Goal: Task Accomplishment & Management: Manage account settings

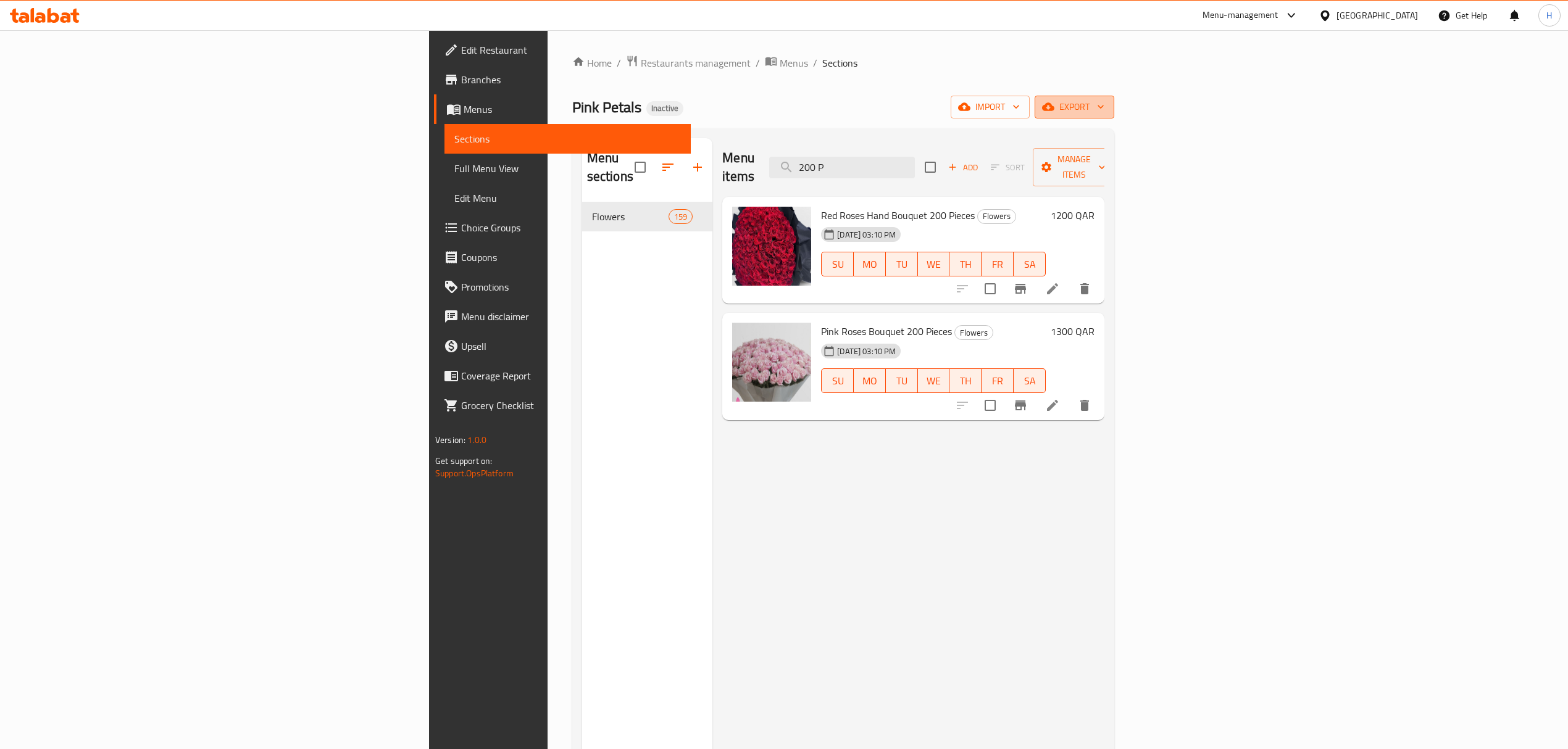
click at [1104, 104] on span "export" at bounding box center [1074, 107] width 60 height 16
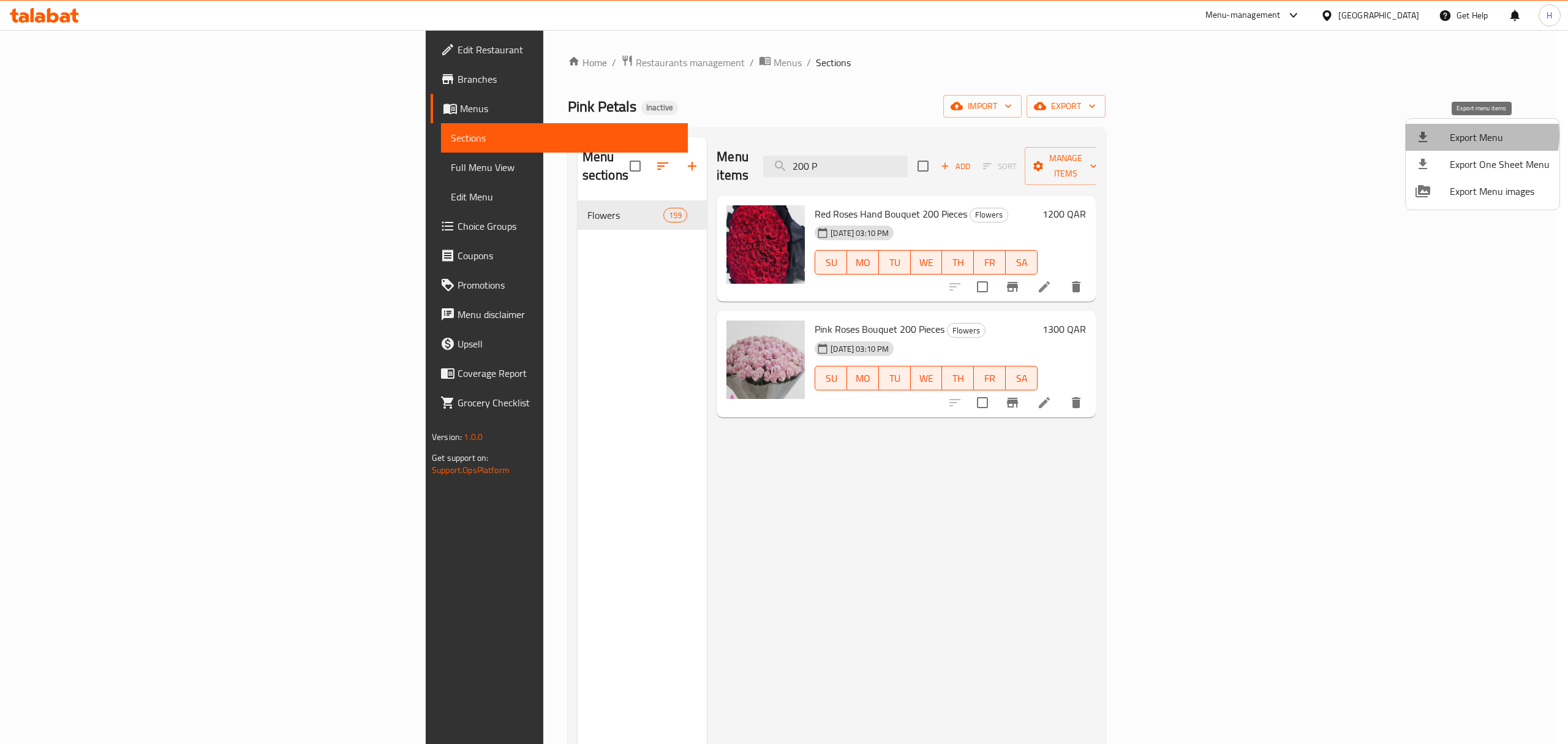
click at [1470, 135] on span "Export Menu" at bounding box center [1500, 137] width 100 height 15
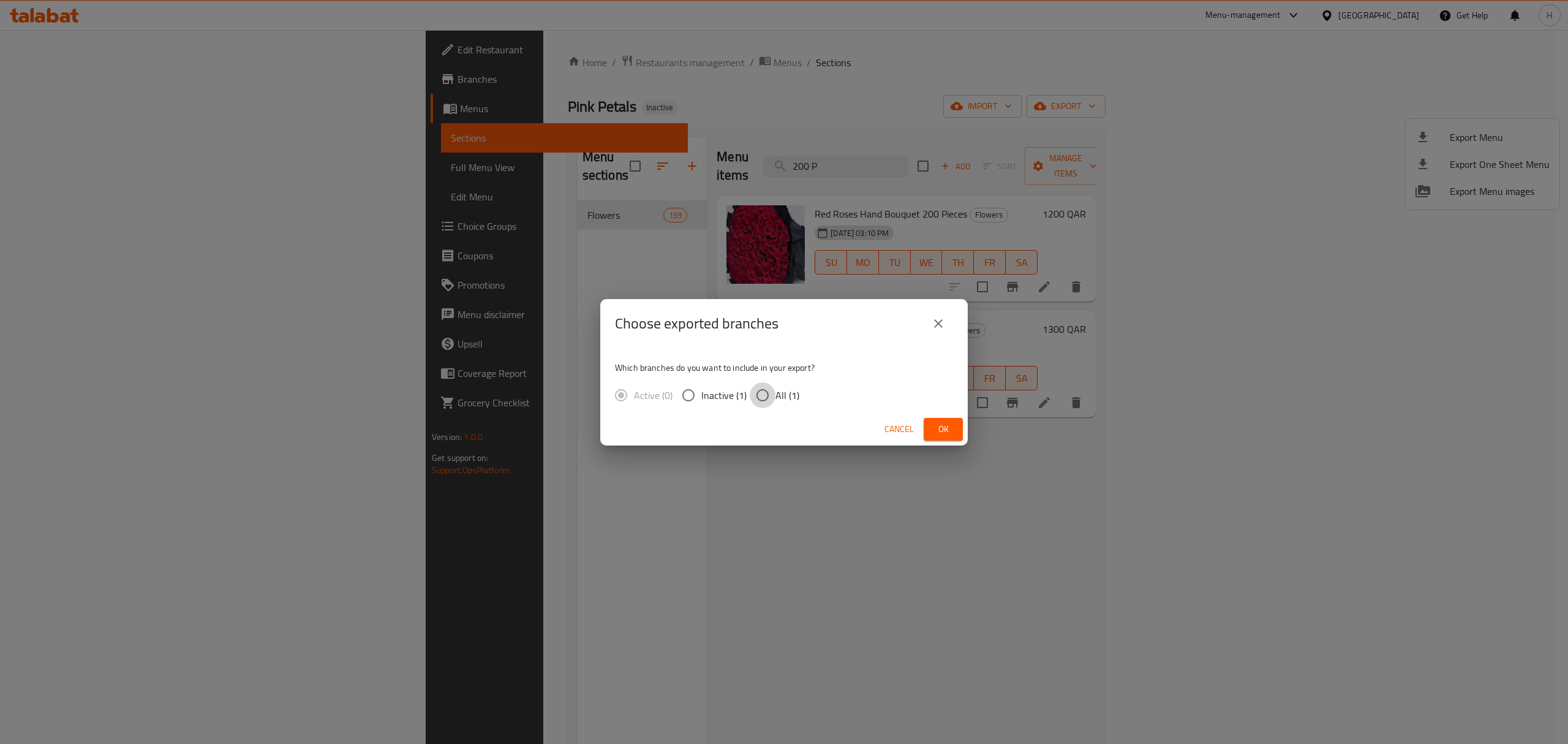
drag, startPoint x: 757, startPoint y: 392, endPoint x: 900, endPoint y: 467, distance: 161.5
click at [757, 393] on input "All (1)" at bounding box center [762, 395] width 26 height 26
radio input "true"
click at [944, 435] on span "Ok" at bounding box center [943, 430] width 20 height 16
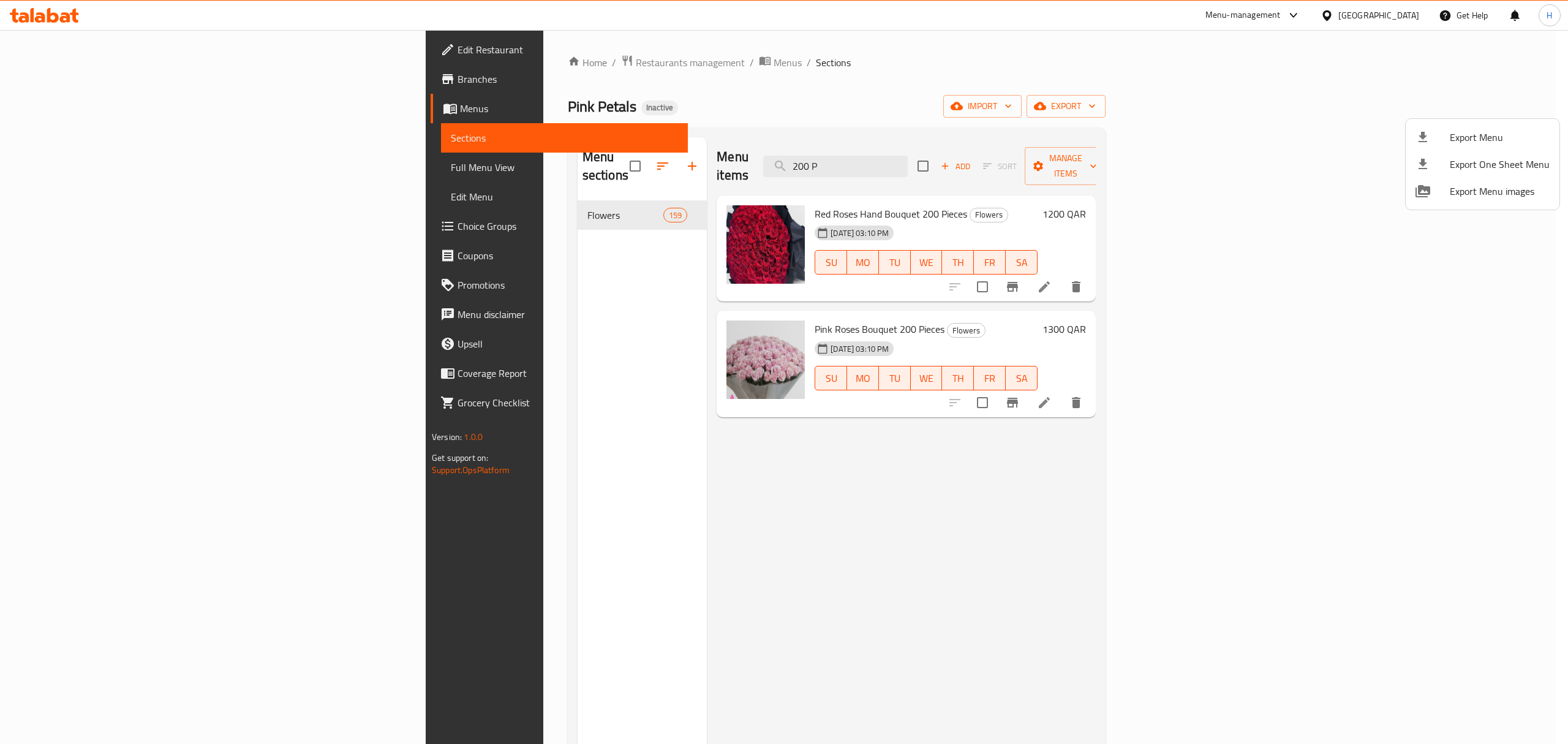
click at [526, 159] on div at bounding box center [784, 372] width 1568 height 744
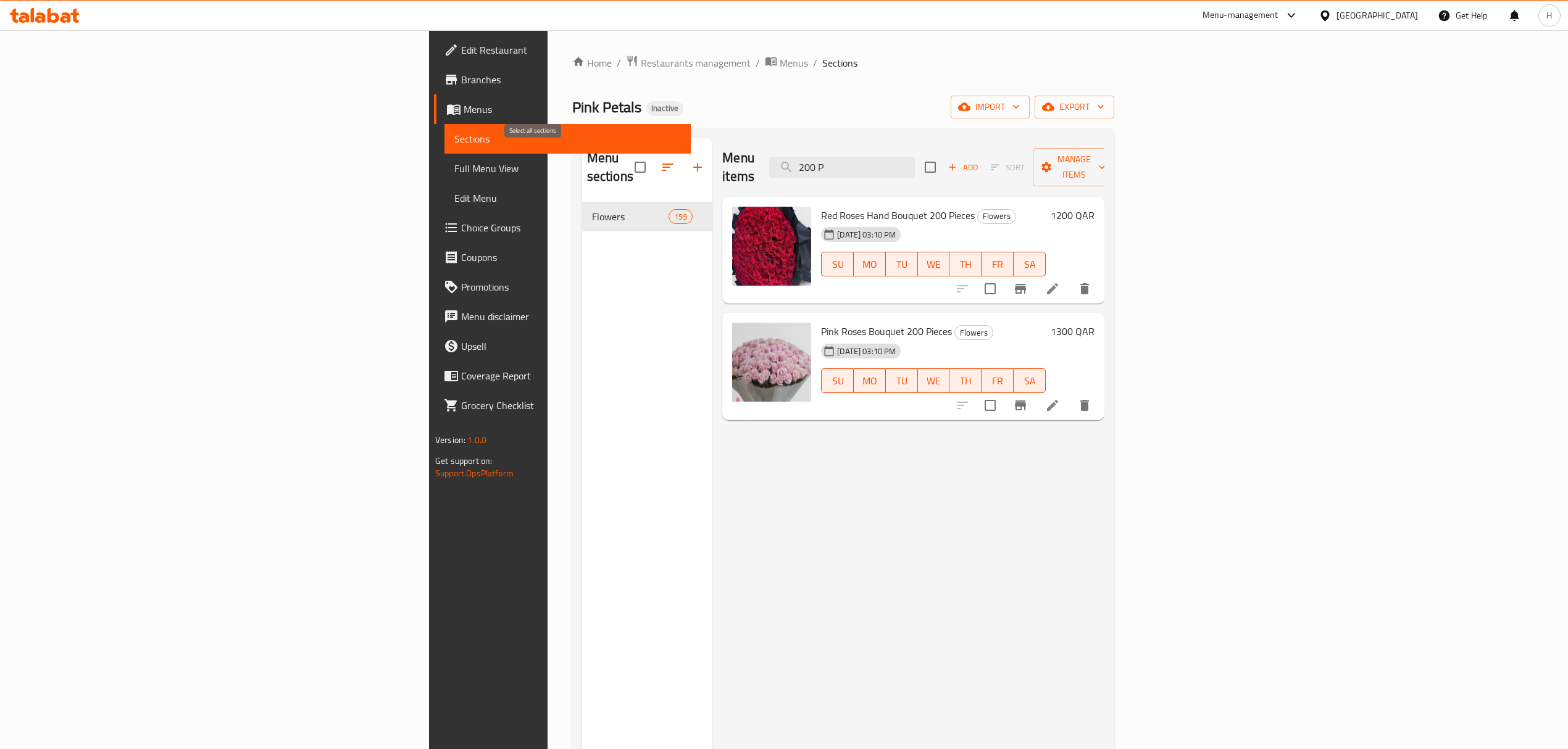
click at [627, 160] on input "checkbox" at bounding box center [640, 167] width 26 height 26
checkbox input "true"
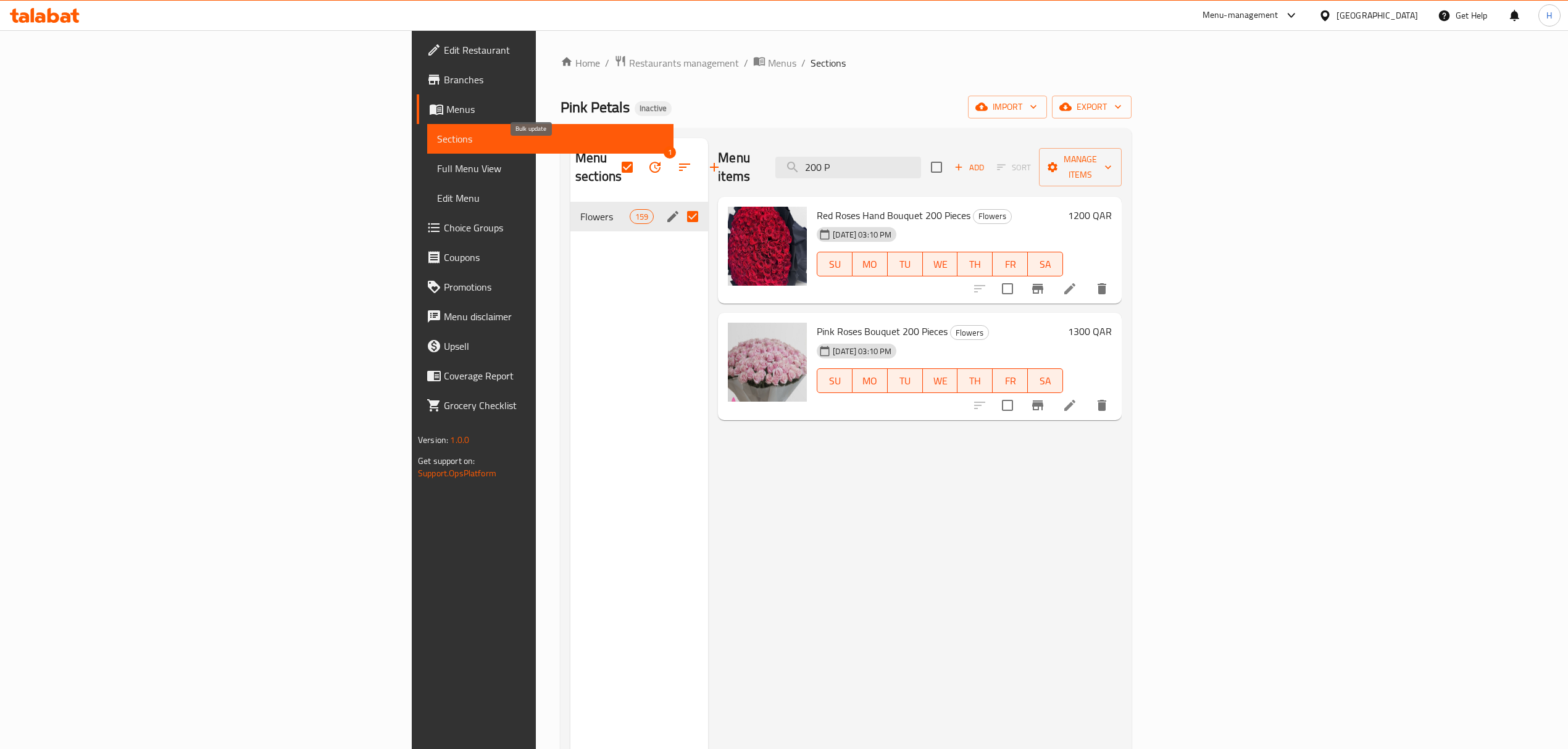
click at [648, 166] on icon "button" at bounding box center [655, 166] width 15 height 15
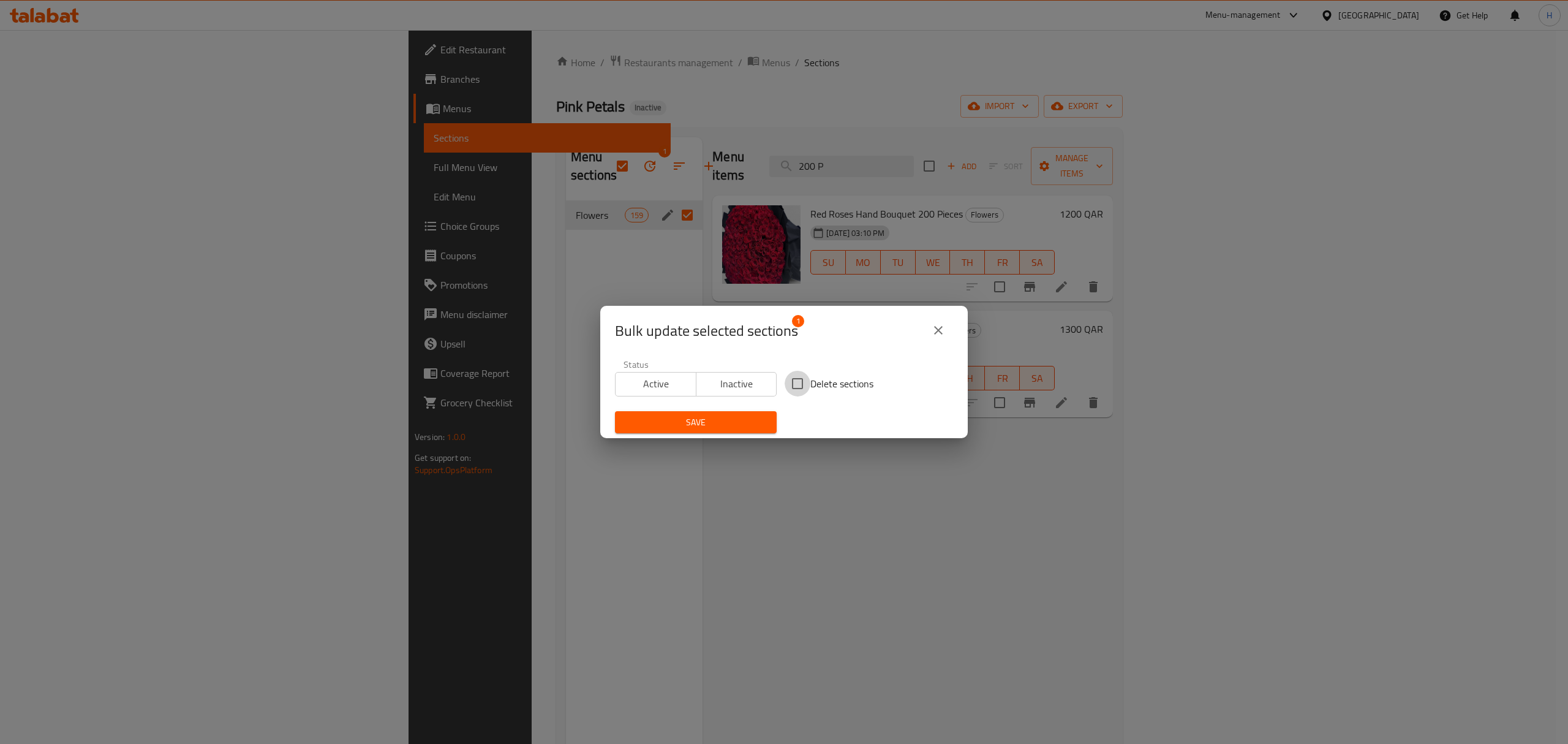
click at [787, 384] on input "Delete sections" at bounding box center [798, 384] width 26 height 26
checkbox input "true"
click at [719, 437] on div "Save" at bounding box center [695, 422] width 176 height 37
click at [719, 434] on div "Save" at bounding box center [695, 422] width 176 height 37
click at [728, 420] on span "Save" at bounding box center [695, 423] width 142 height 16
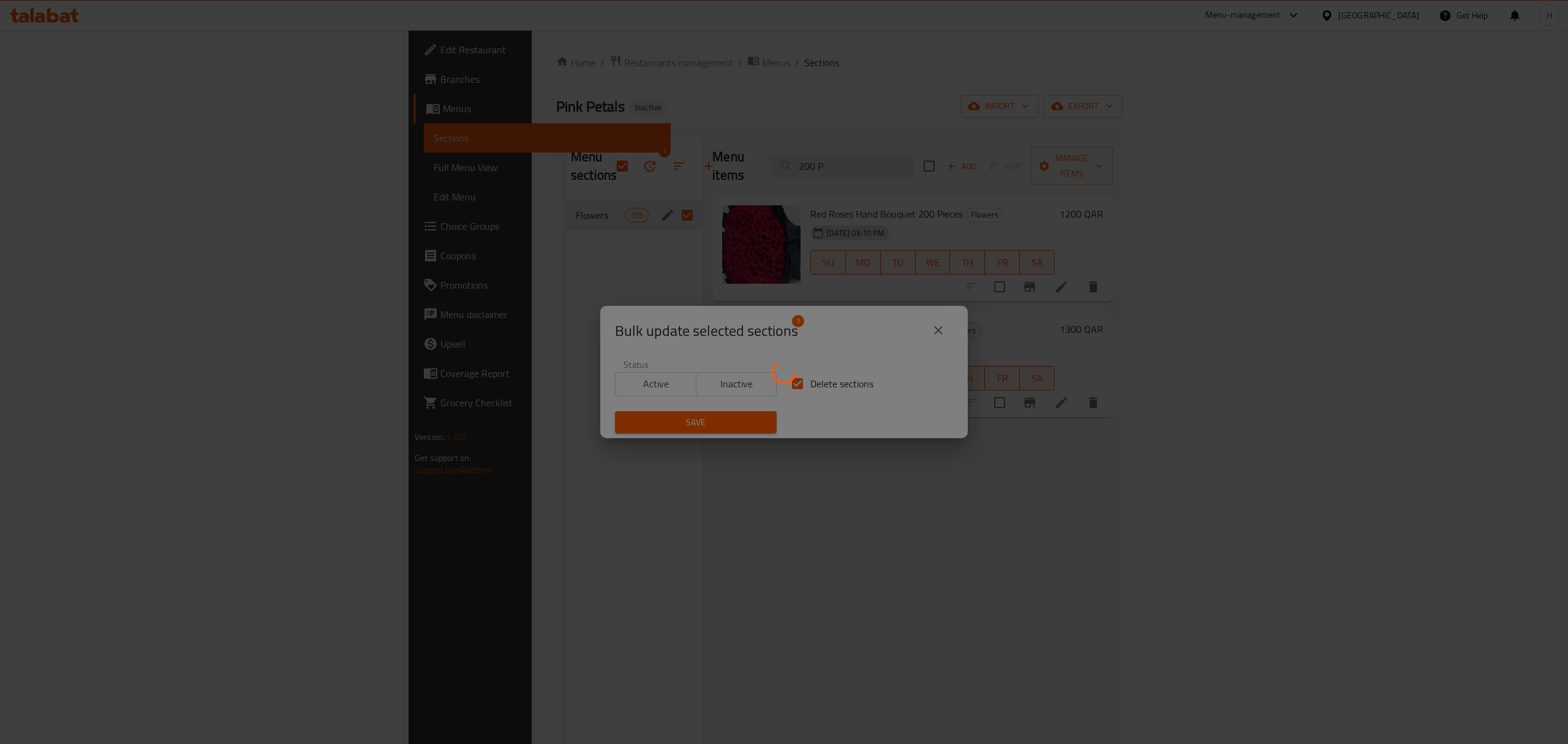
checkbox input "false"
